Goal: Task Accomplishment & Management: Use online tool/utility

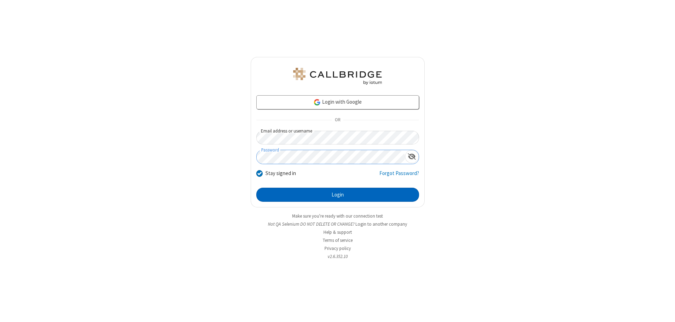
click at [337, 195] on button "Login" at bounding box center [337, 195] width 163 height 14
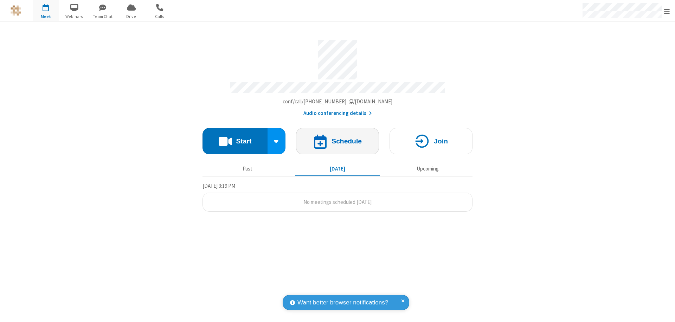
click at [337, 138] on h4 "Schedule" at bounding box center [346, 141] width 30 height 7
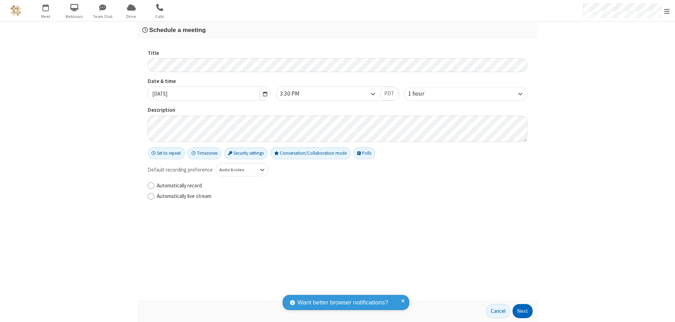
click at [522, 311] on button "Next" at bounding box center [522, 311] width 20 height 14
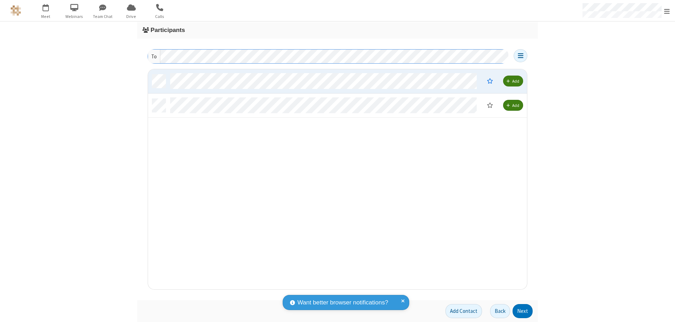
scroll to position [215, 373]
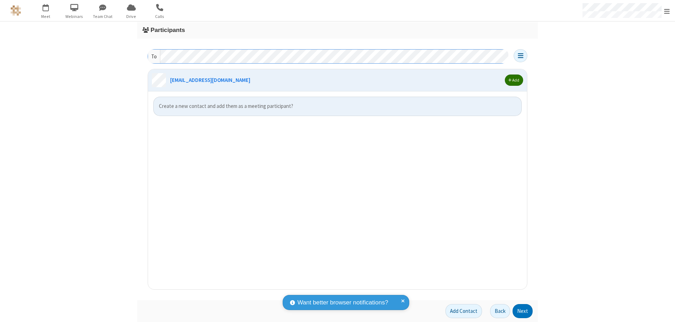
click at [509, 80] on span "button" at bounding box center [509, 80] width 3 height 4
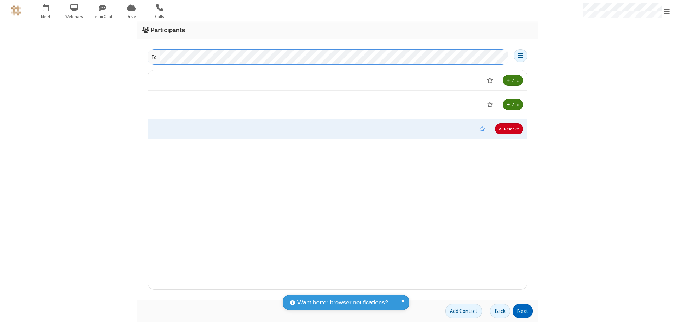
click at [522, 311] on button "Next" at bounding box center [522, 311] width 20 height 14
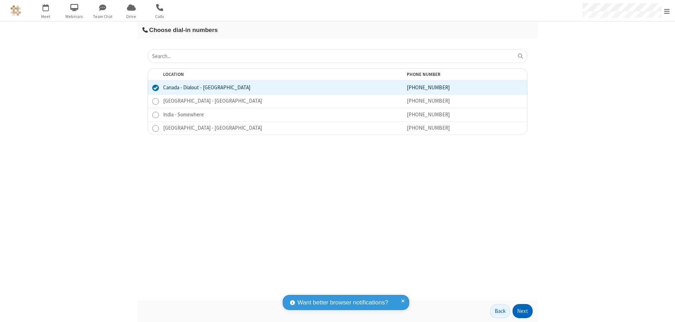
click at [522, 311] on button "Next" at bounding box center [522, 311] width 20 height 14
